Goal: Communication & Community: Ask a question

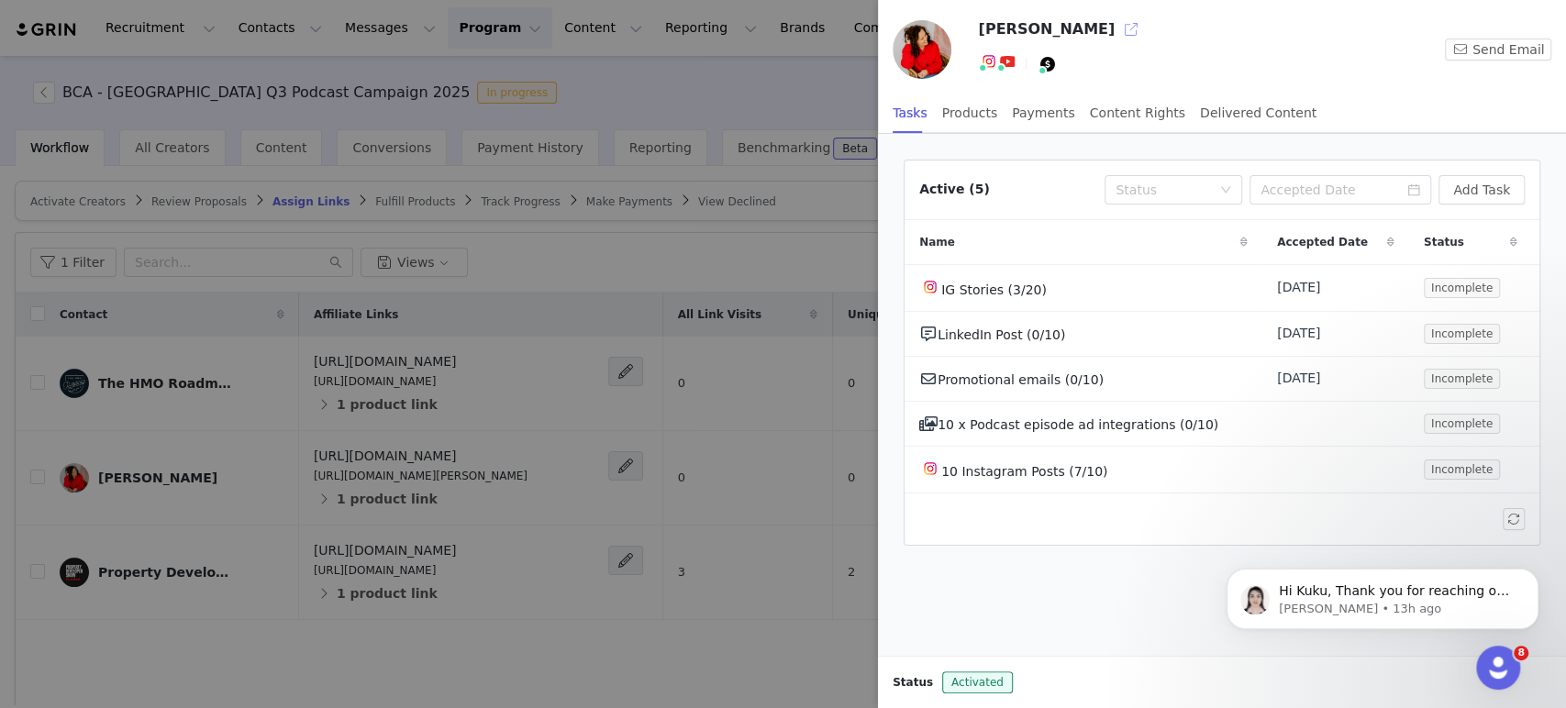
scroll to position [217, 0]
click at [137, 17] on div at bounding box center [783, 354] width 1566 height 708
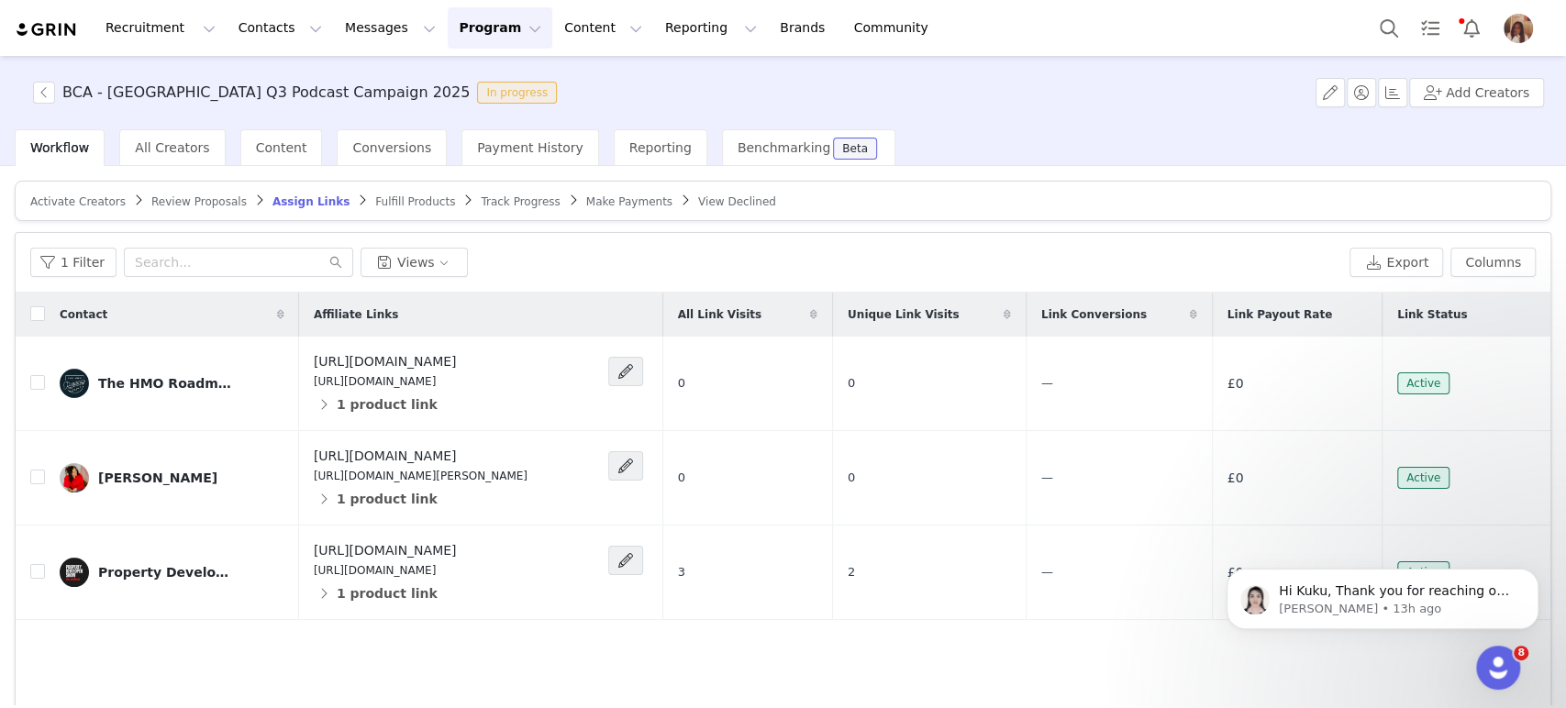
click at [1565, 28] on div at bounding box center [1566, 354] width 0 height 708
click at [54, 29] on img at bounding box center [47, 29] width 64 height 17
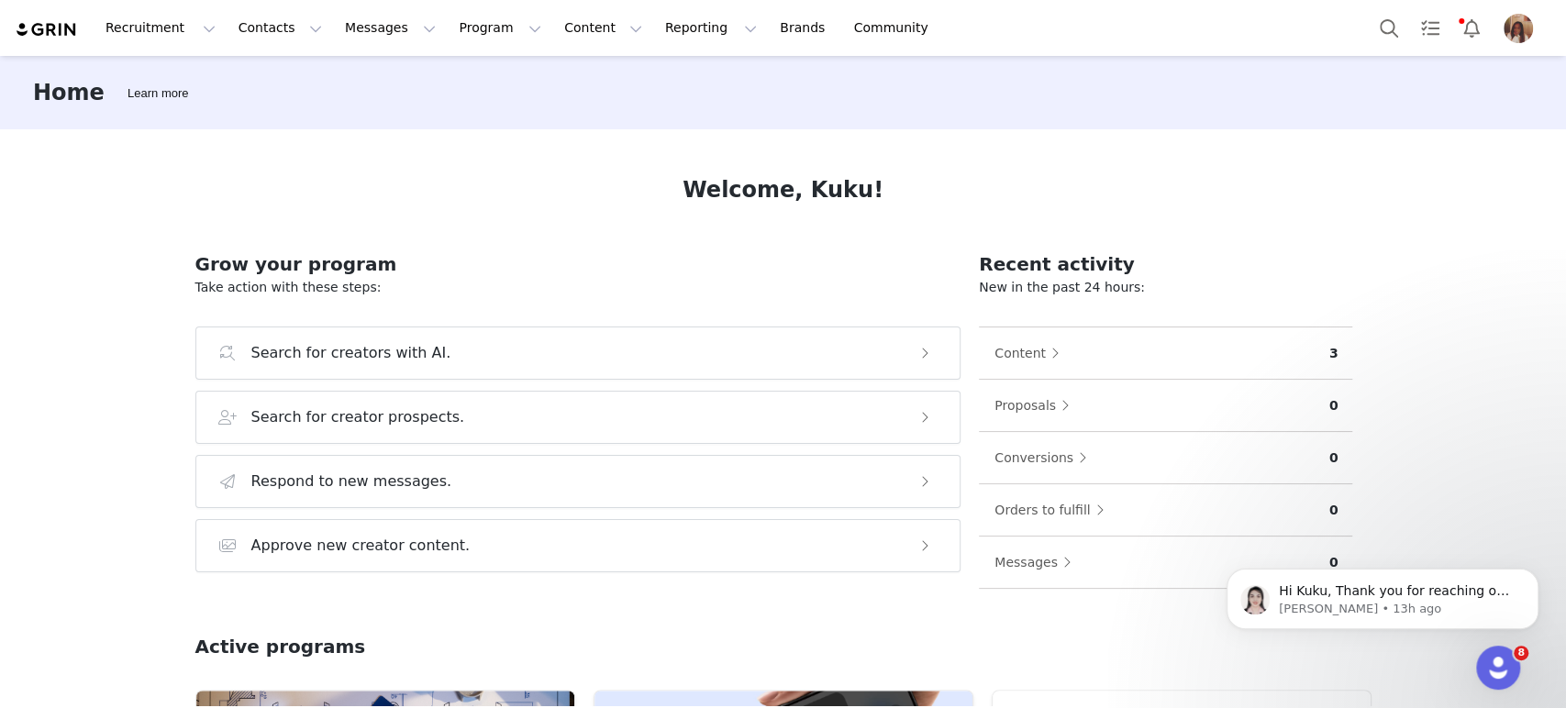
click at [1181, 352] on div "Content" at bounding box center [1161, 352] width 336 height 29
click at [1034, 338] on button "Content" at bounding box center [1030, 352] width 75 height 29
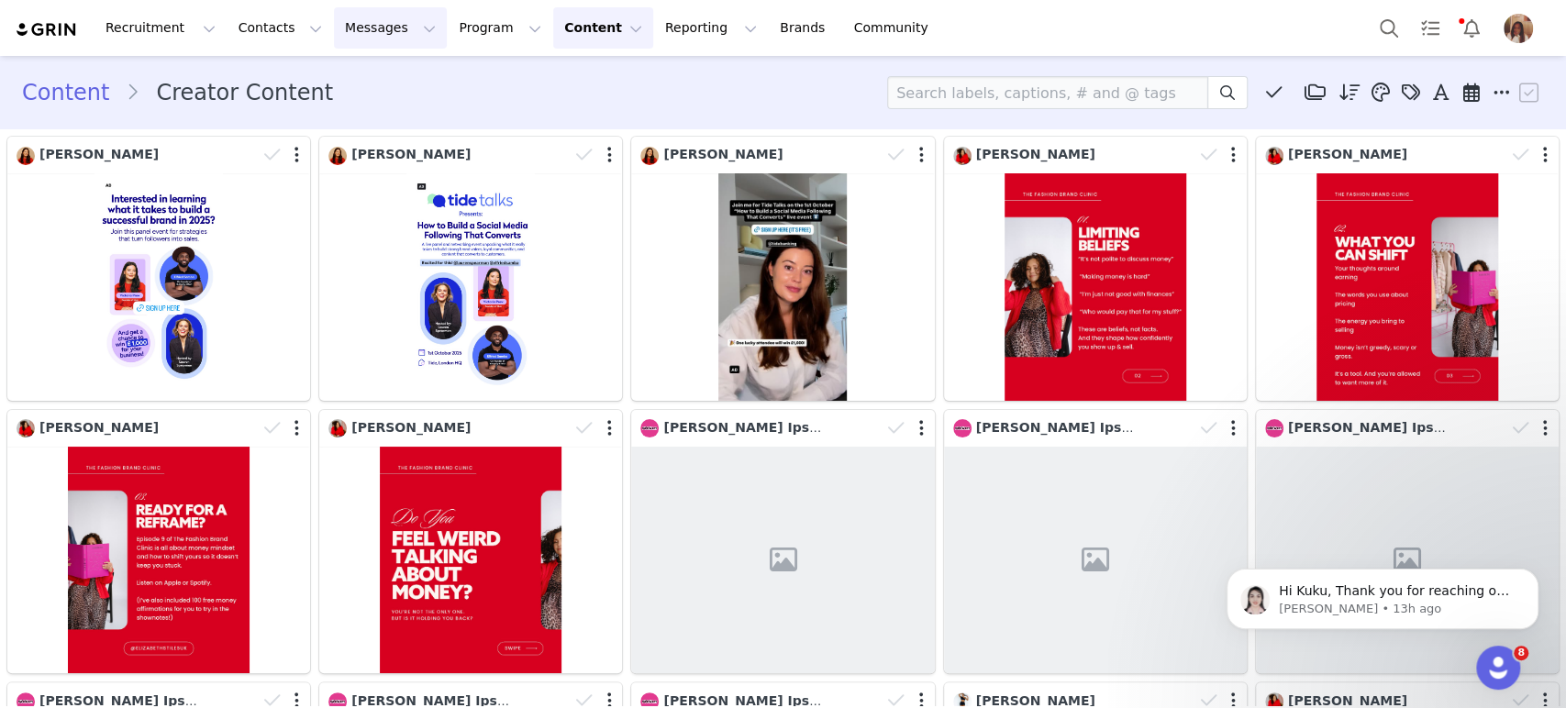
click at [339, 27] on button "Messages Messages" at bounding box center [390, 27] width 113 height 41
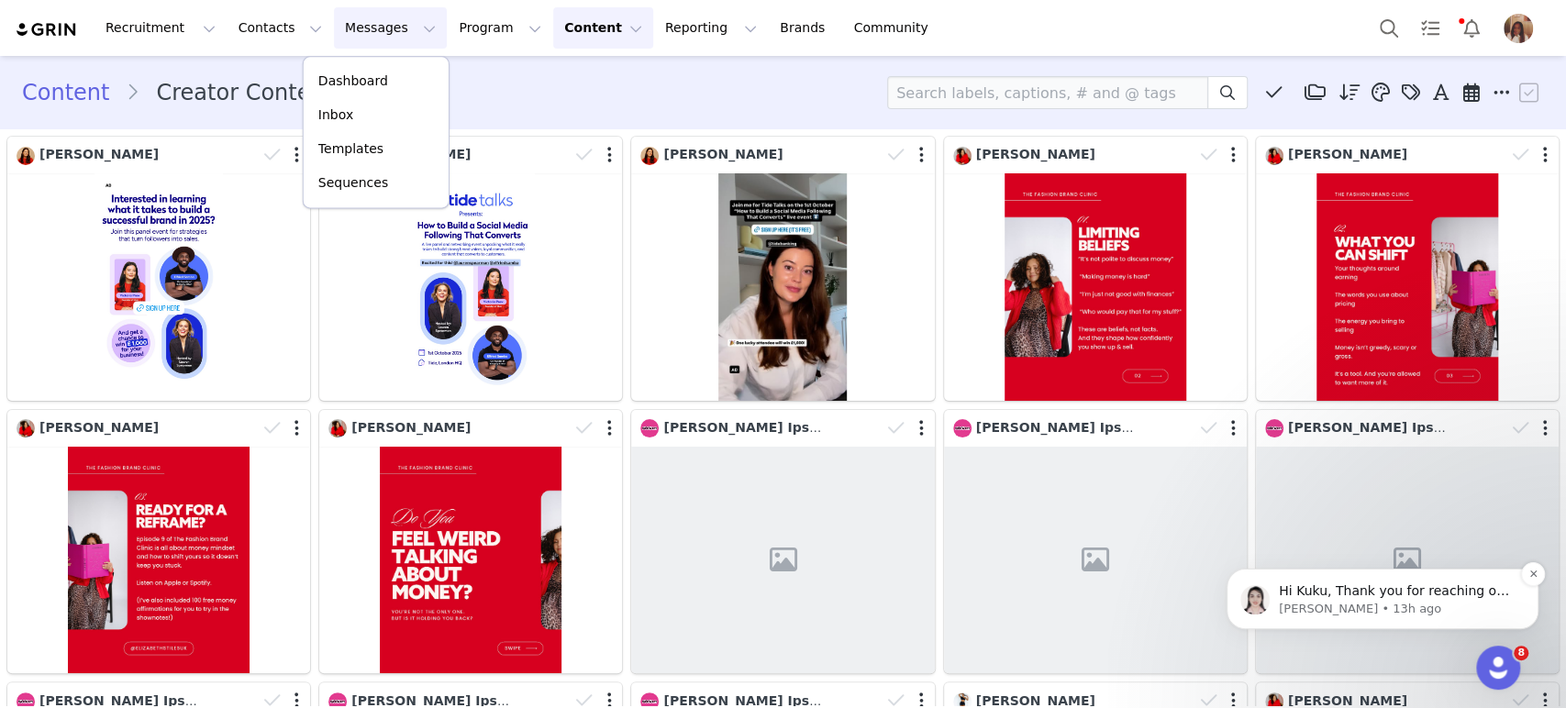
click at [1396, 579] on div "Hi Kuku, Thank you for reaching out to GRIN Support. We are more than happy to …" at bounding box center [1382, 599] width 312 height 61
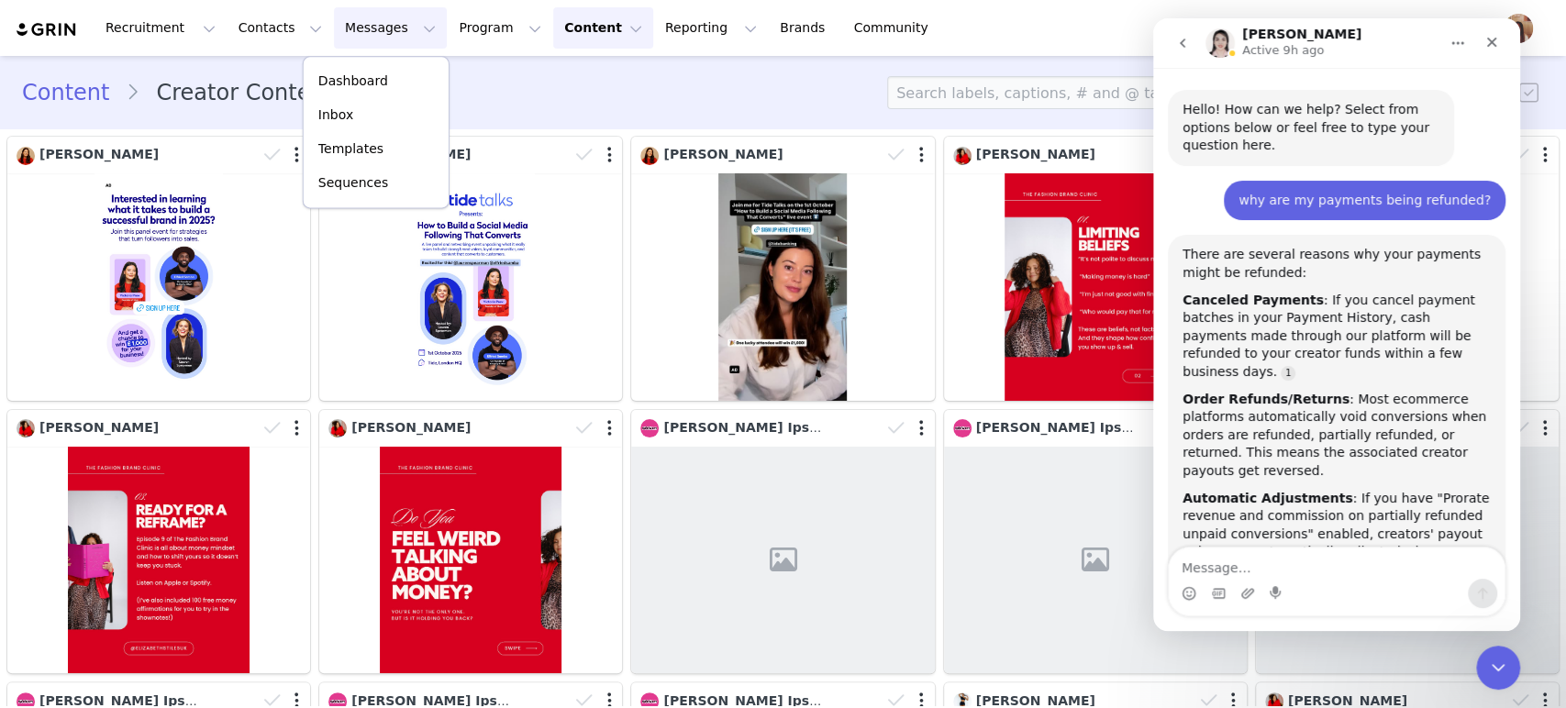
scroll to position [2, 0]
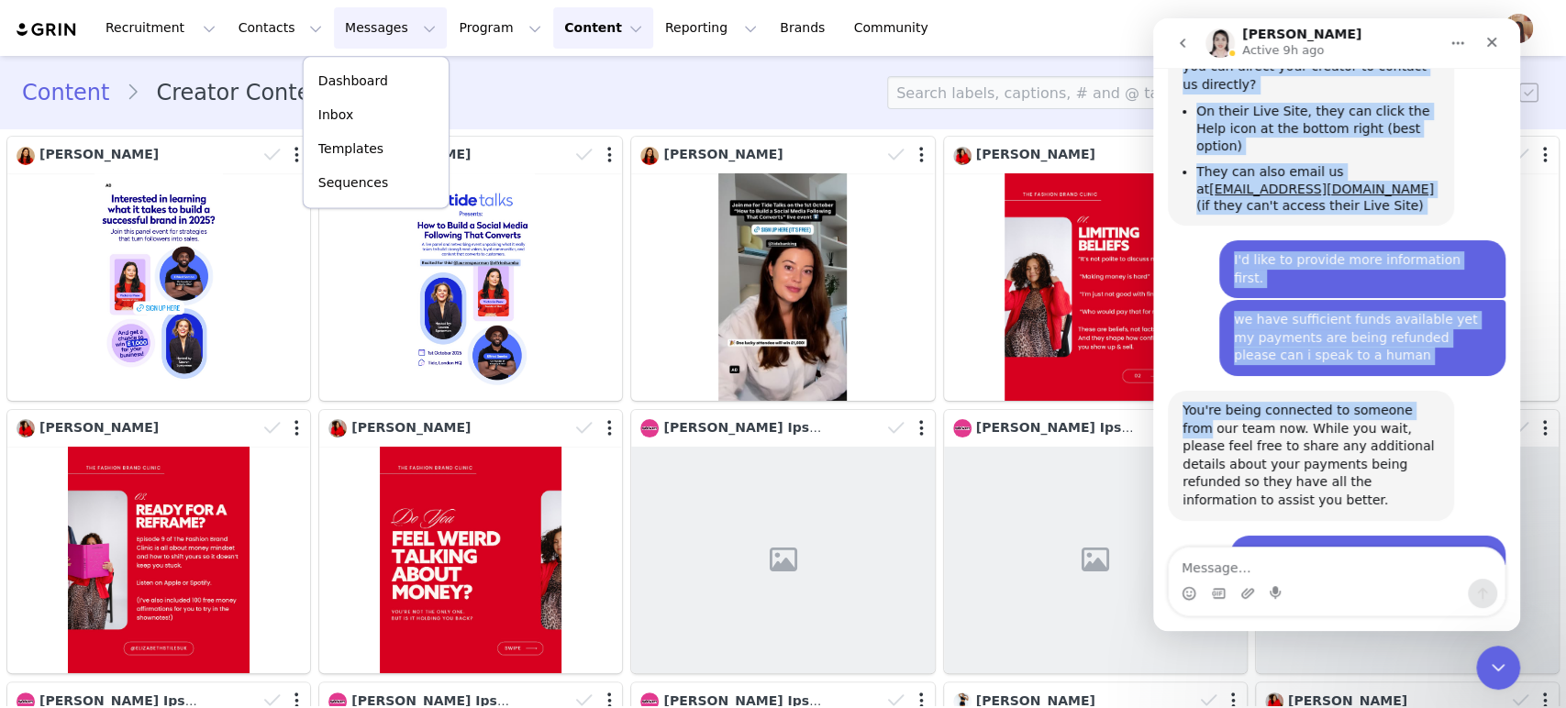
drag, startPoint x: 1449, startPoint y: 436, endPoint x: 1439, endPoint y: 431, distance: 11.1
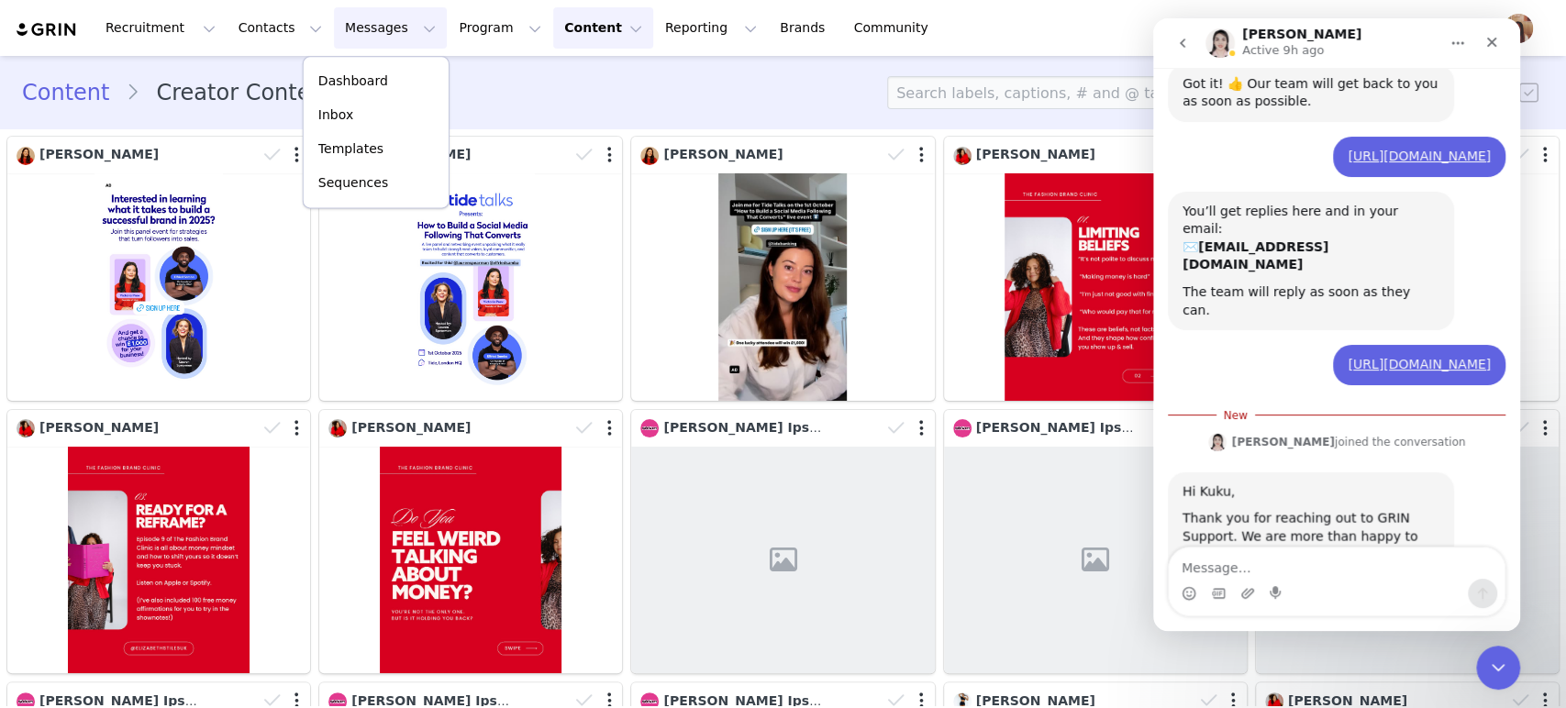
scroll to position [2501, 0]
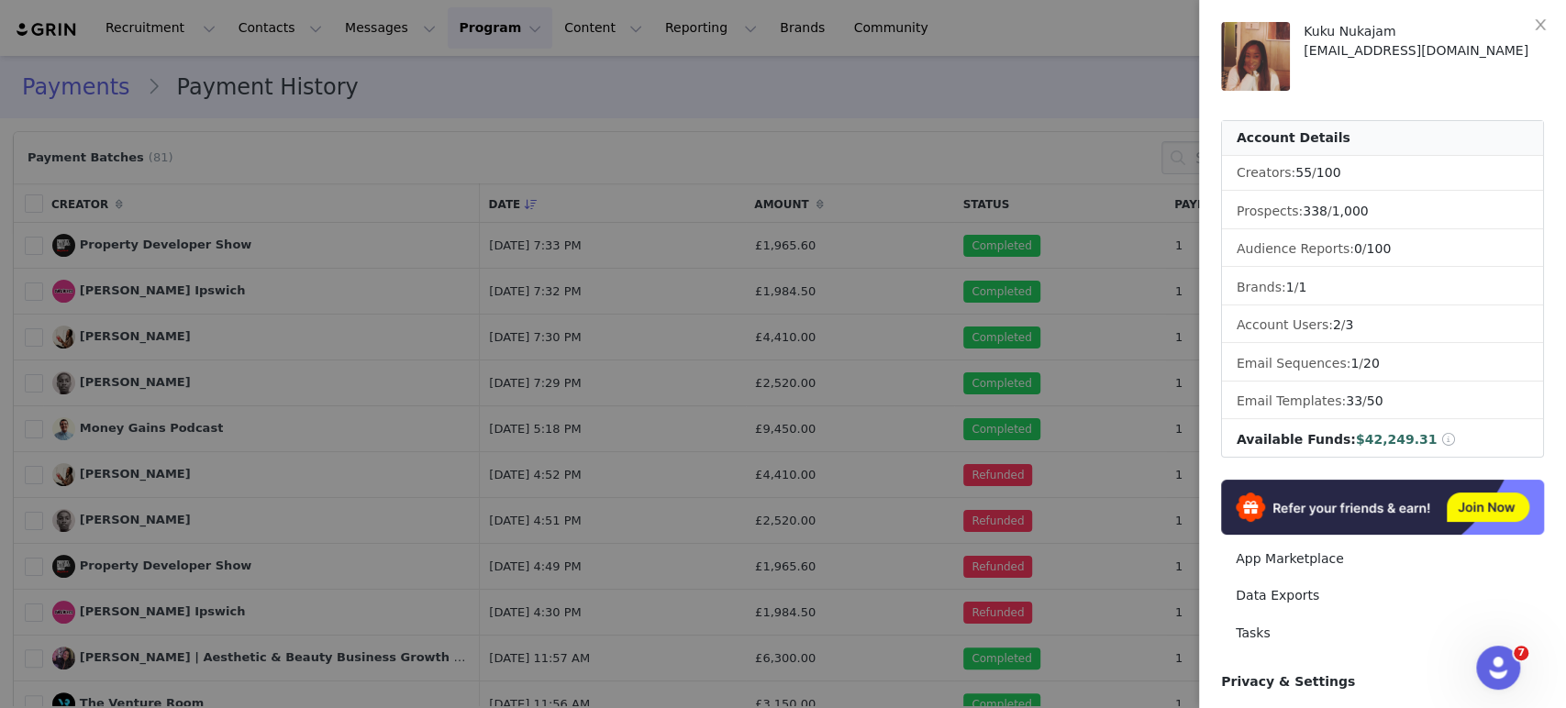
scroll to position [2471, 0]
click at [931, 99] on div at bounding box center [783, 354] width 1566 height 708
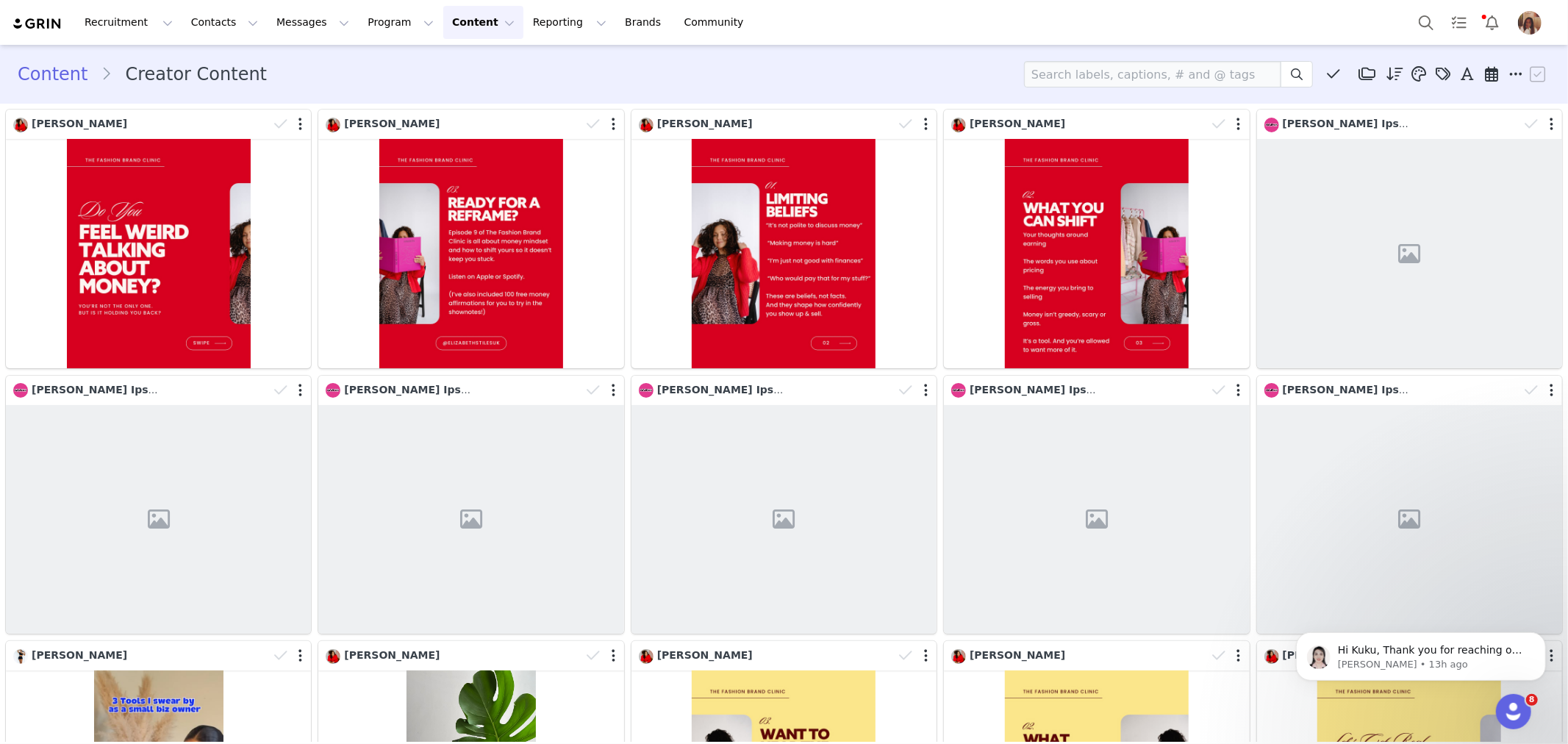
scroll to position [1295, 0]
